Goal: Task Accomplishment & Management: Use online tool/utility

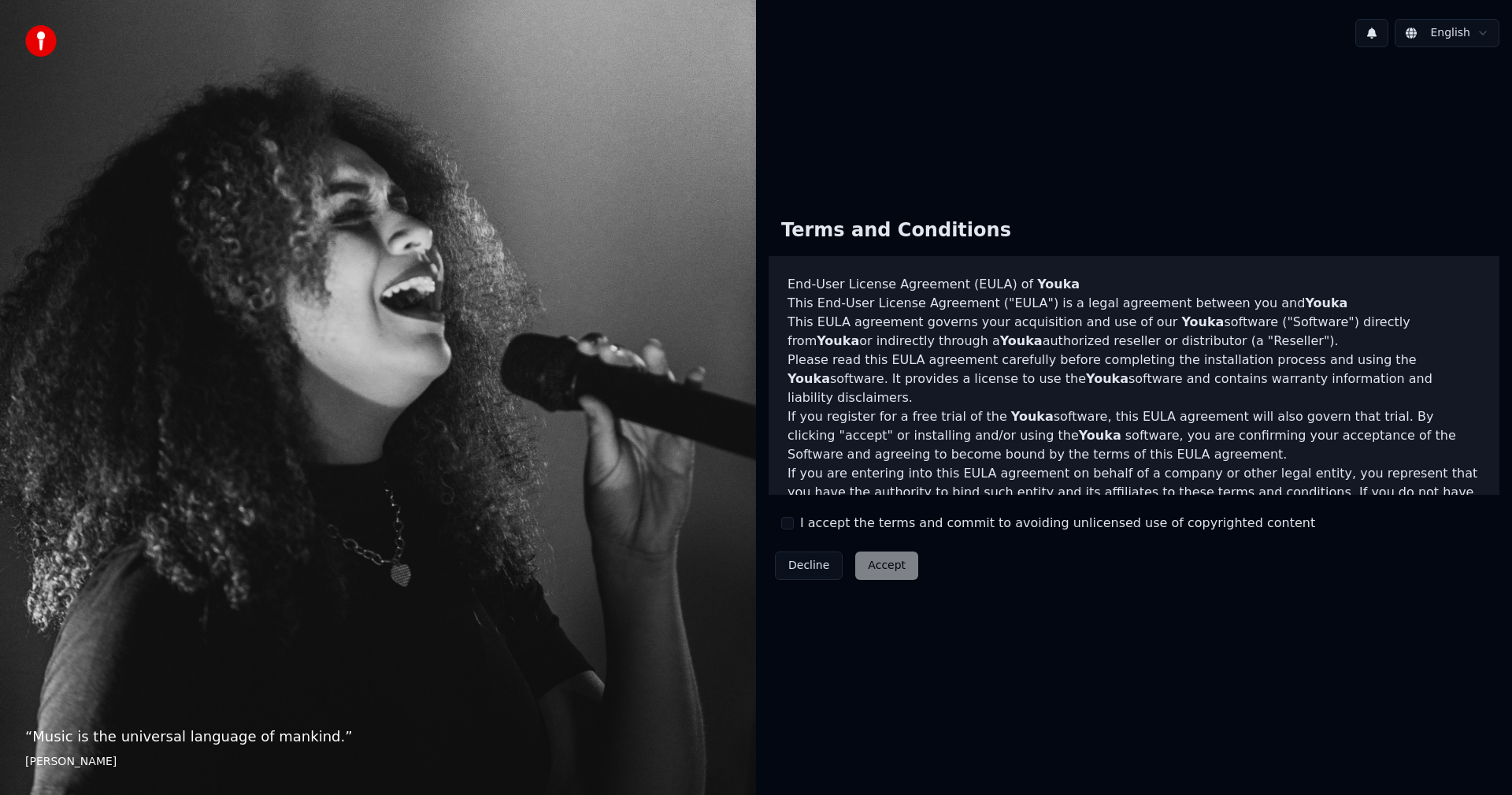
click at [797, 520] on div "I accept the terms and commit to avoiding unlicensed use of copyrighted content" at bounding box center [1048, 523] width 534 height 19
click at [794, 520] on div "I accept the terms and commit to avoiding unlicensed use of copyrighted content" at bounding box center [1048, 523] width 534 height 19
click at [789, 520] on button "I accept the terms and commit to avoiding unlicensed use of copyrighted content" at bounding box center [787, 522] width 12 height 12
click at [886, 563] on button "Accept" at bounding box center [887, 566] width 63 height 29
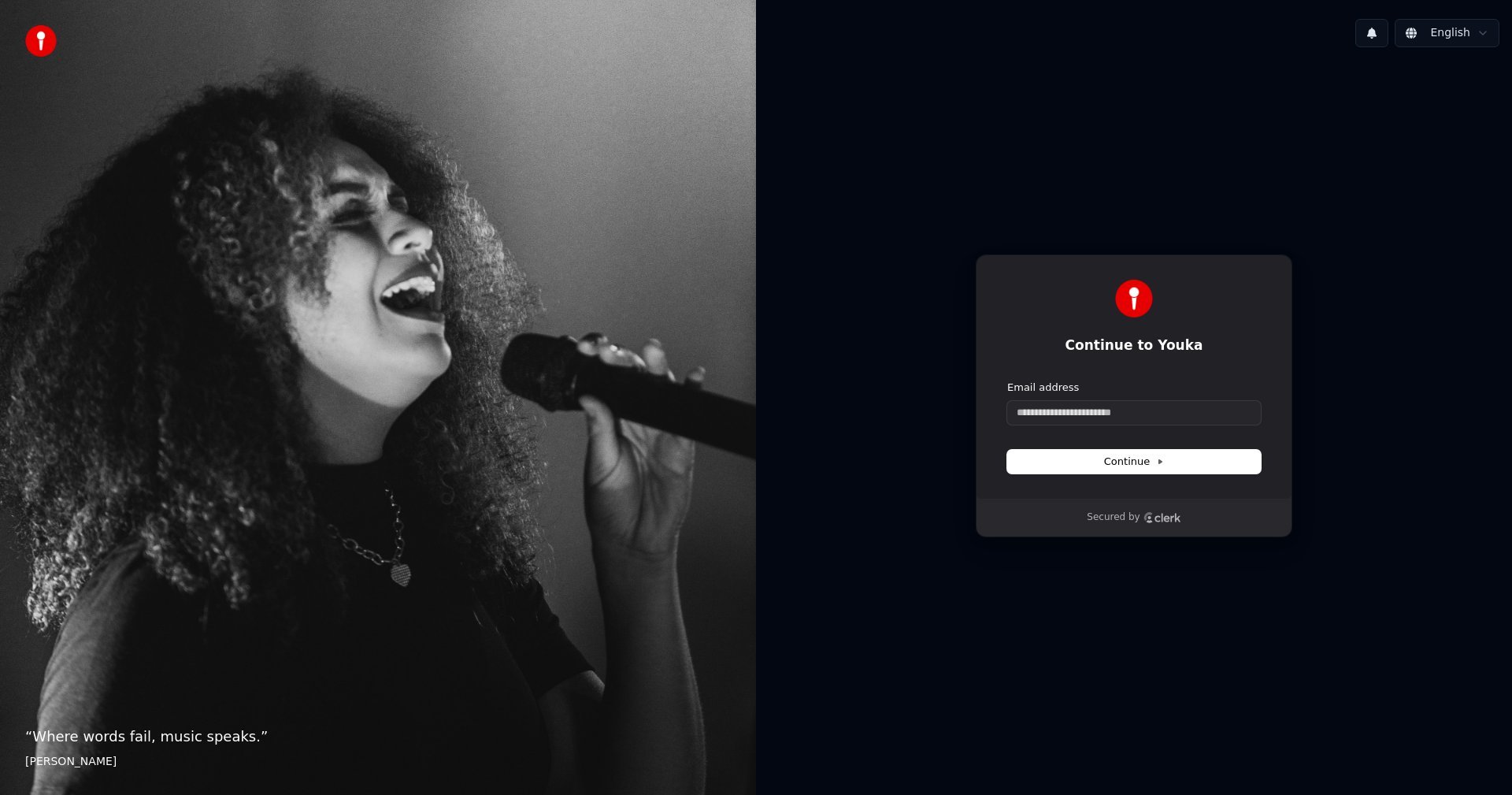
click at [1126, 476] on div "Continue to Youka Continue with Google or Email address Continue" at bounding box center [1135, 376] width 317 height 244
click at [1129, 472] on button "Continue" at bounding box center [1134, 462] width 253 height 24
click at [1125, 413] on input "Email address" at bounding box center [1134, 413] width 253 height 24
click at [1007, 380] on button "submit" at bounding box center [1007, 380] width 0 height 0
type input "**********"
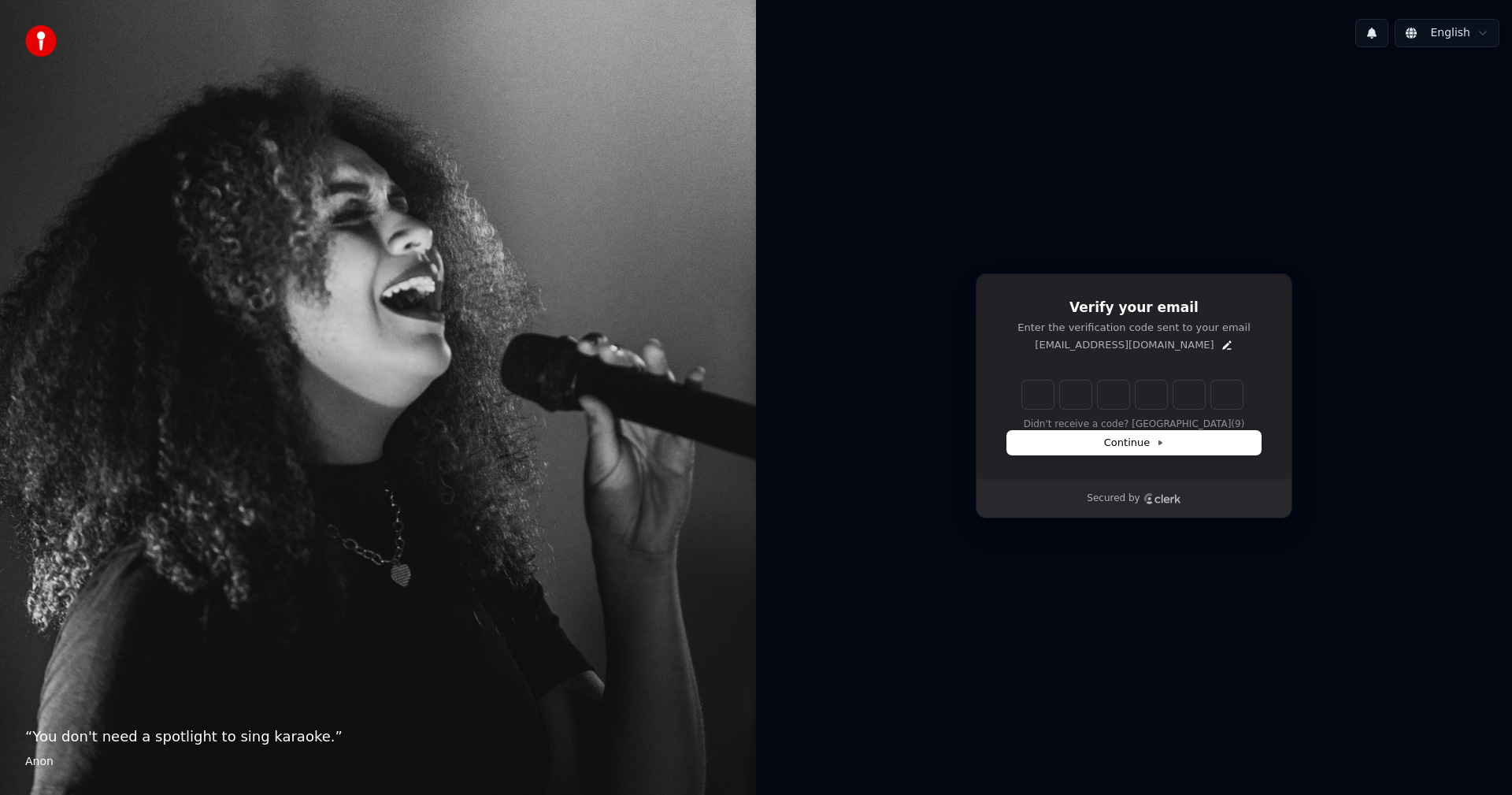
type input "******"
type input "*"
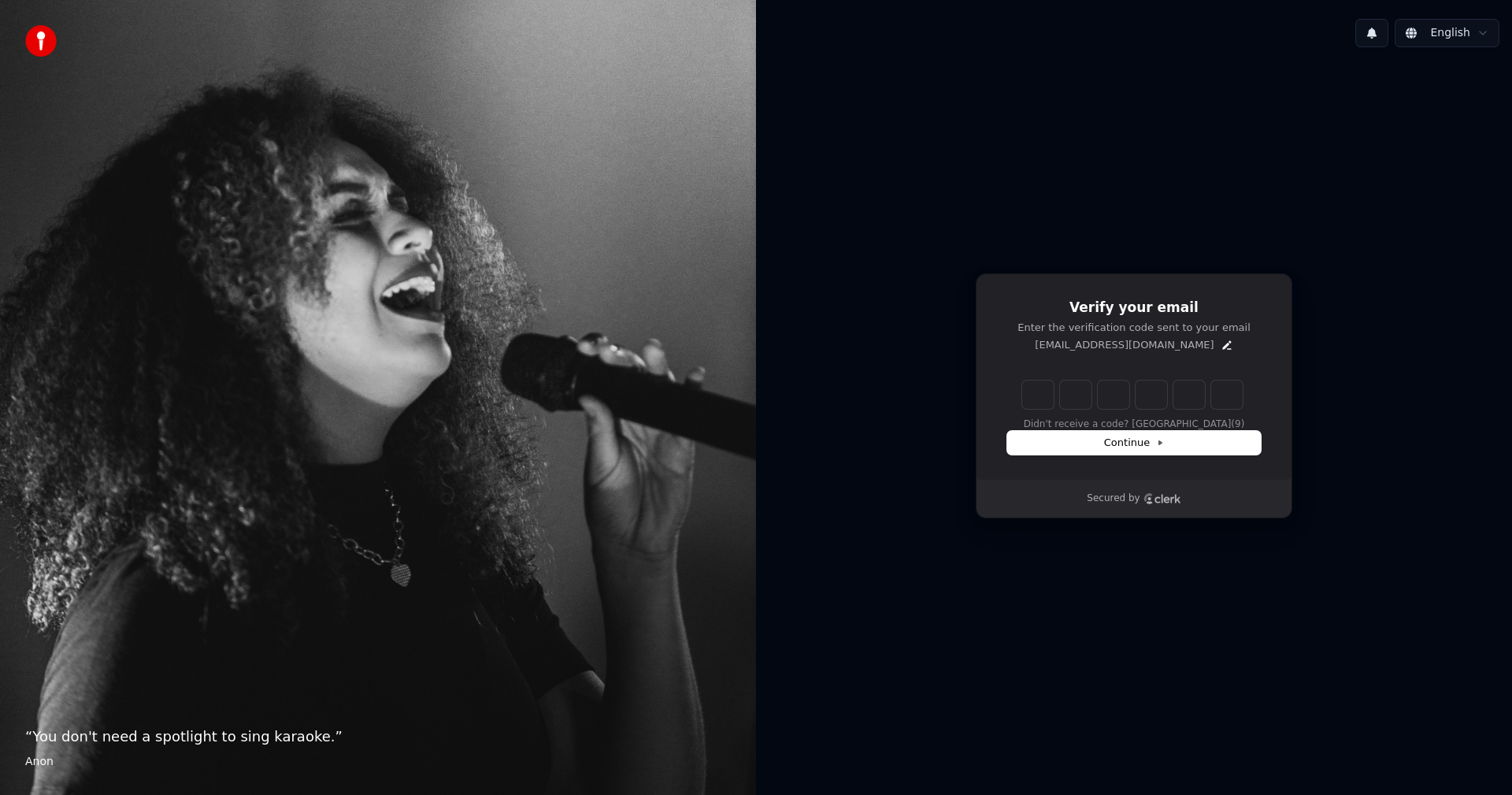
type input "*"
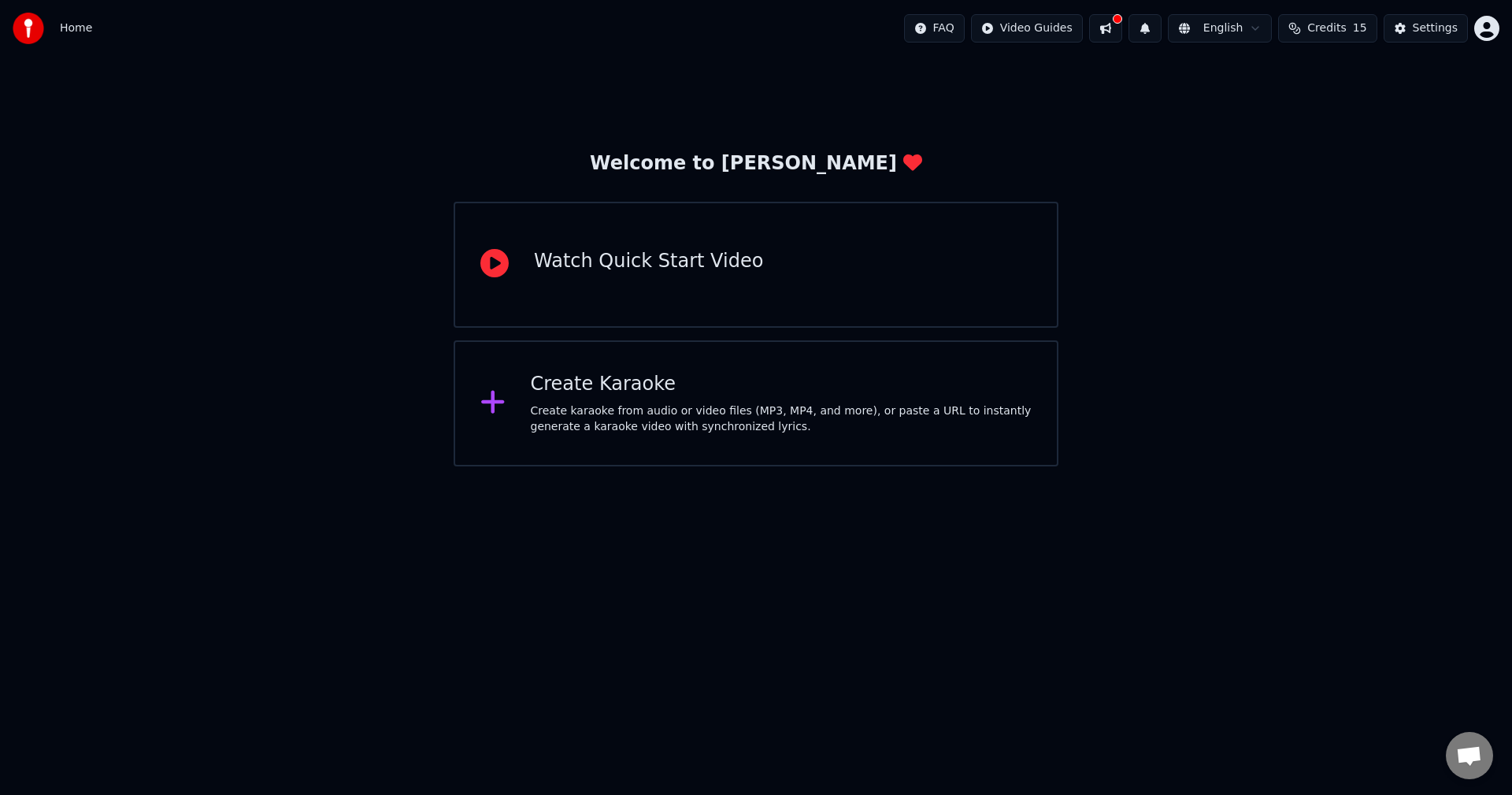
click at [669, 401] on div "Create Karaoke Create karaoke from audio or video files (MP3, MP4, and more), o…" at bounding box center [781, 403] width 502 height 63
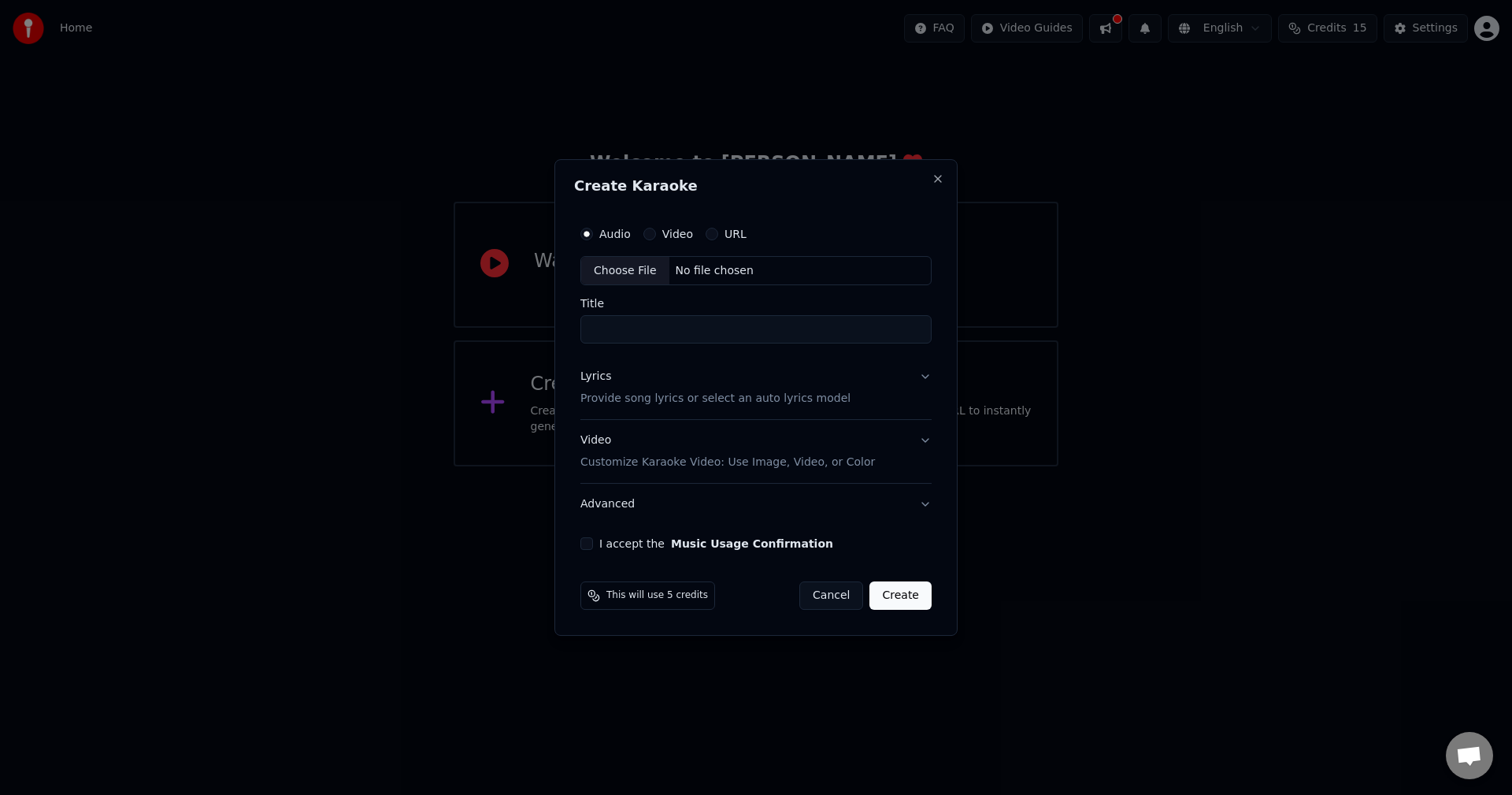
click at [660, 233] on div "Video" at bounding box center [668, 233] width 50 height 12
click at [660, 230] on div "Video" at bounding box center [668, 233] width 50 height 12
click at [650, 229] on div "Video" at bounding box center [668, 233] width 50 height 12
click at [649, 229] on button "Video" at bounding box center [649, 233] width 12 height 12
click at [648, 231] on circle "button" at bounding box center [650, 233] width 6 height 6
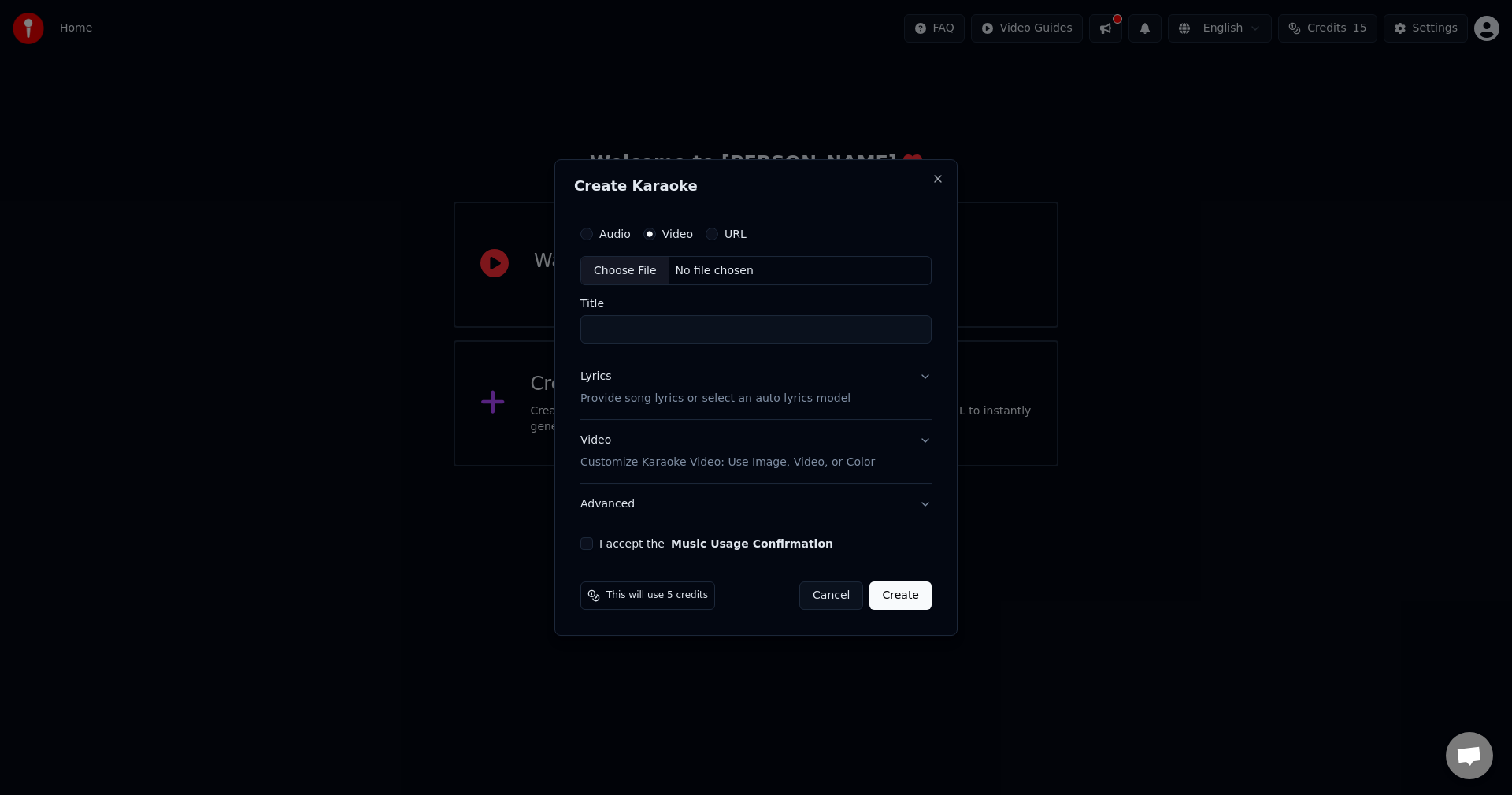
click at [611, 275] on div "Choose File" at bounding box center [626, 272] width 88 height 29
click at [845, 602] on button "Cancel" at bounding box center [831, 596] width 63 height 29
